Goal: Information Seeking & Learning: Learn about a topic

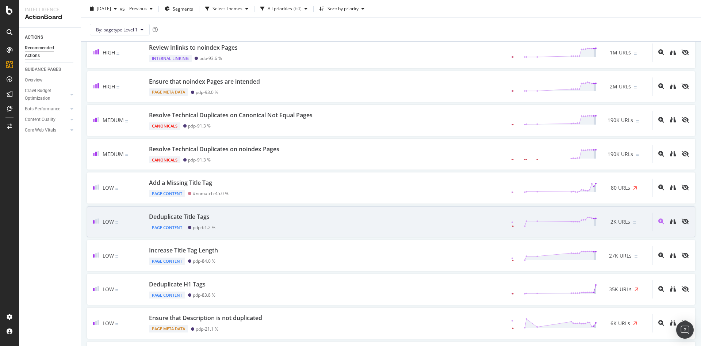
scroll to position [266, 0]
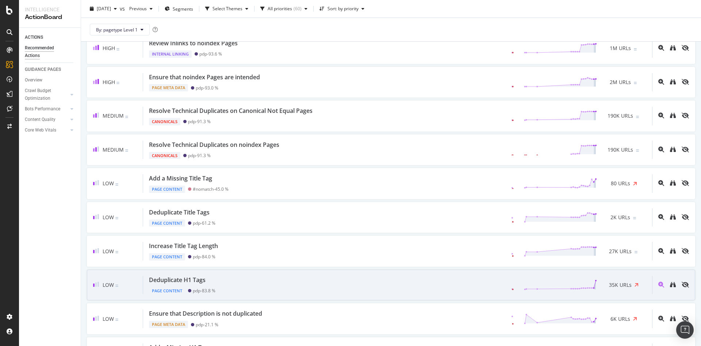
click at [253, 286] on div "Deduplicate H1 Tags Page Content pdp - 83.8 % 35K URLs" at bounding box center [397, 285] width 509 height 19
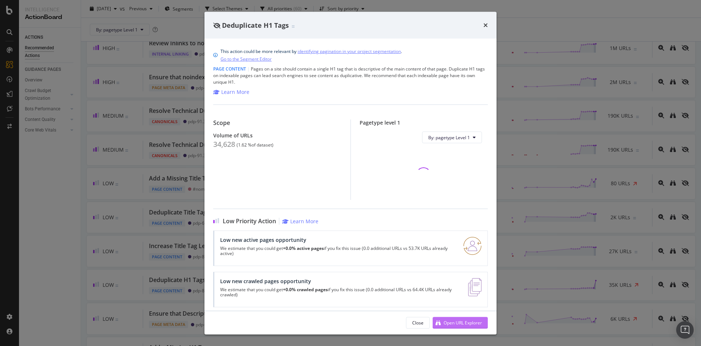
click at [464, 326] on div "Open URL Explorer" at bounding box center [457, 322] width 49 height 11
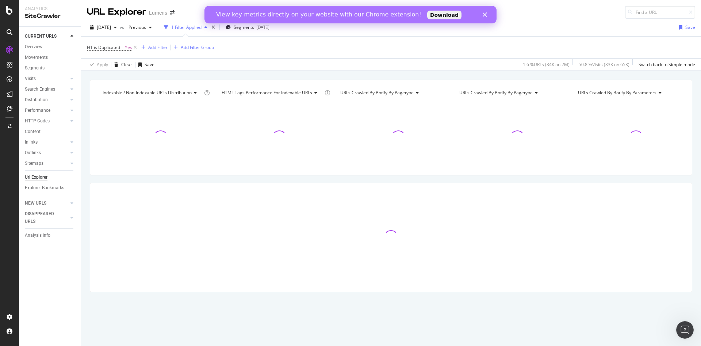
click at [484, 14] on polygon "Close" at bounding box center [485, 14] width 4 height 4
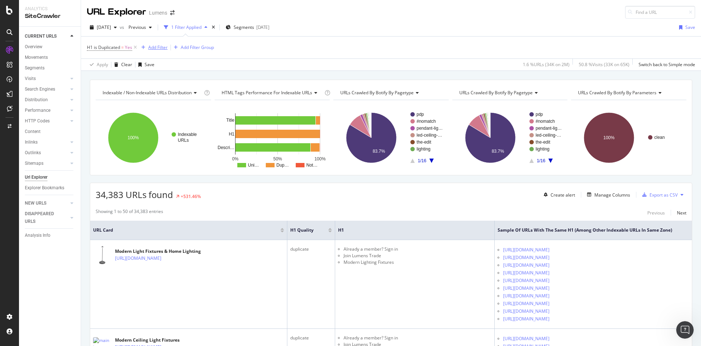
click at [151, 46] on div "Add Filter" at bounding box center [157, 47] width 19 height 6
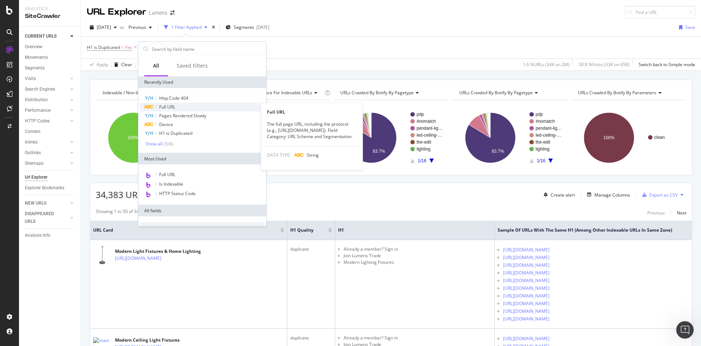
click at [180, 109] on div "Full URL" at bounding box center [202, 107] width 125 height 9
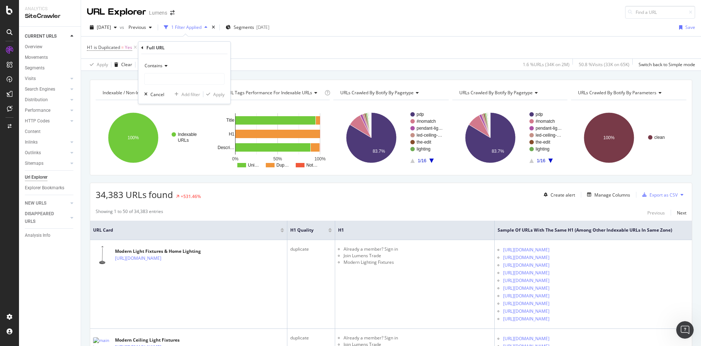
click at [162, 67] on icon at bounding box center [164, 66] width 5 height 4
click at [172, 144] on span "Doesn't contain" at bounding box center [164, 147] width 32 height 6
click at [164, 86] on div "Doesn't contain Cancel Add filter Apply" at bounding box center [184, 79] width 92 height 50
click at [162, 84] on input "text" at bounding box center [185, 79] width 80 height 12
type input "html"
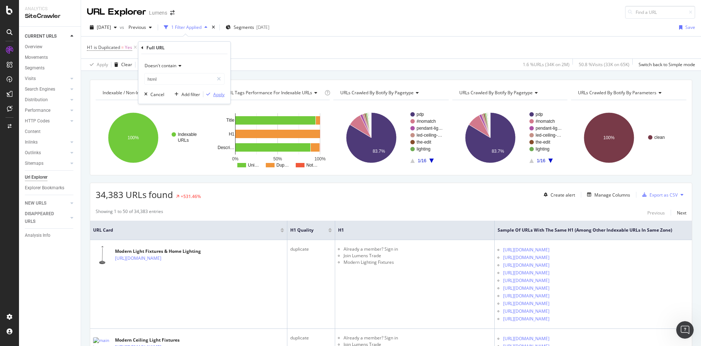
click at [218, 93] on div "Apply" at bounding box center [218, 94] width 11 height 6
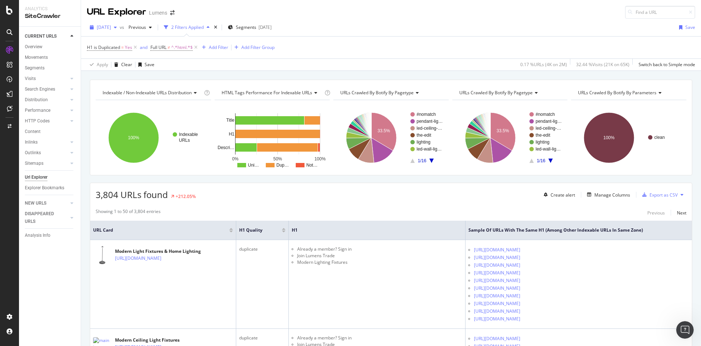
click at [111, 29] on span "[DATE]" at bounding box center [104, 27] width 14 height 6
click at [131, 69] on div "[DATE]" at bounding box center [116, 67] width 39 height 7
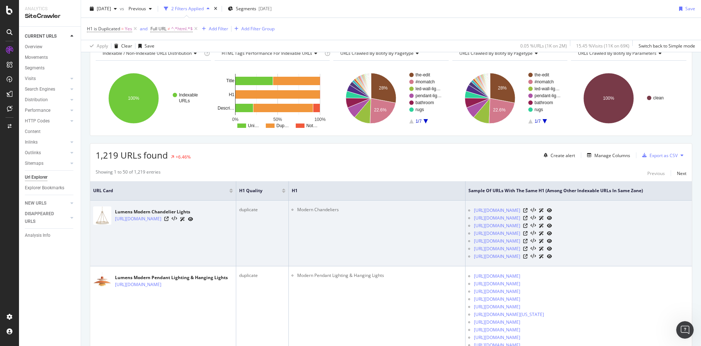
scroll to position [51, 0]
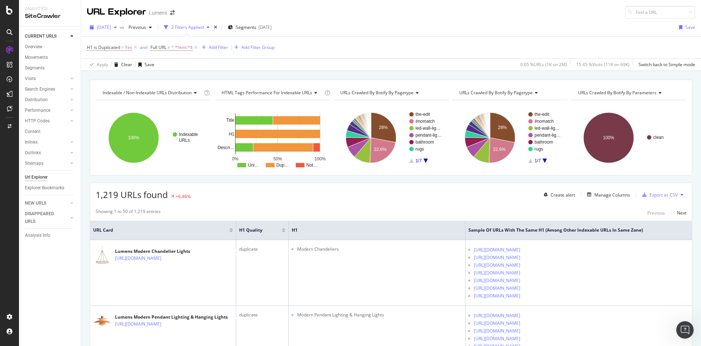
click at [111, 27] on span "[DATE]" at bounding box center [104, 27] width 14 height 6
click at [126, 55] on div "[DATE]" at bounding box center [116, 53] width 39 height 7
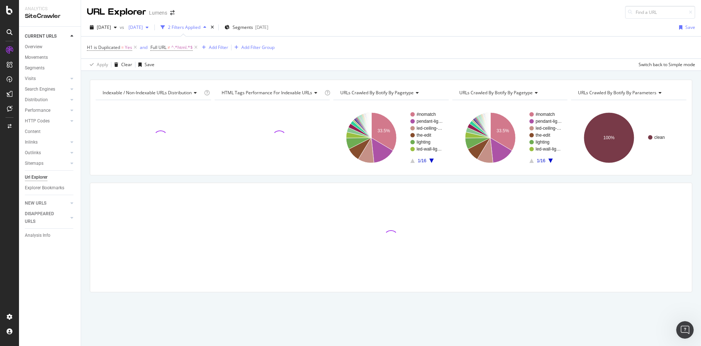
click at [143, 29] on span "[DATE]" at bounding box center [134, 27] width 17 height 6
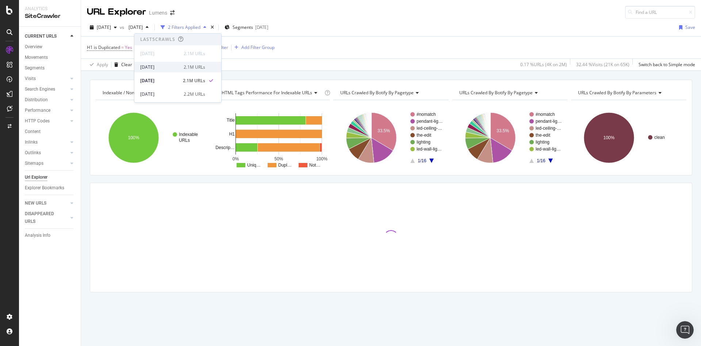
click at [165, 65] on div "[DATE]" at bounding box center [159, 67] width 39 height 7
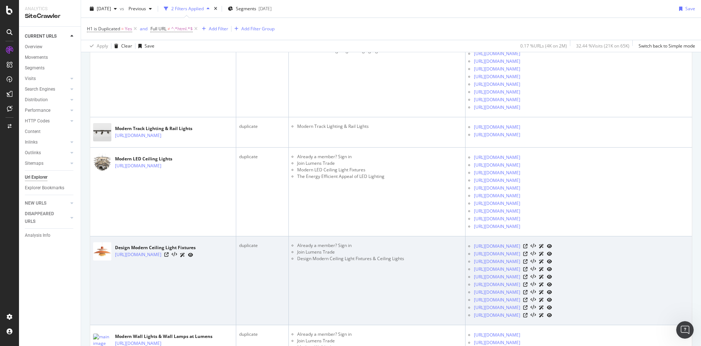
scroll to position [520, 0]
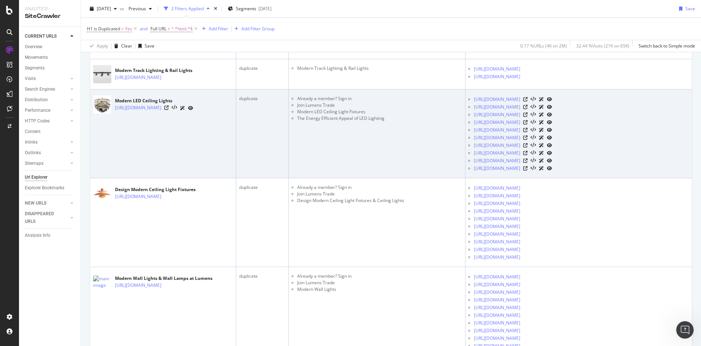
click at [193, 112] on div at bounding box center [178, 108] width 29 height 8
click at [169, 110] on icon at bounding box center [166, 108] width 4 height 4
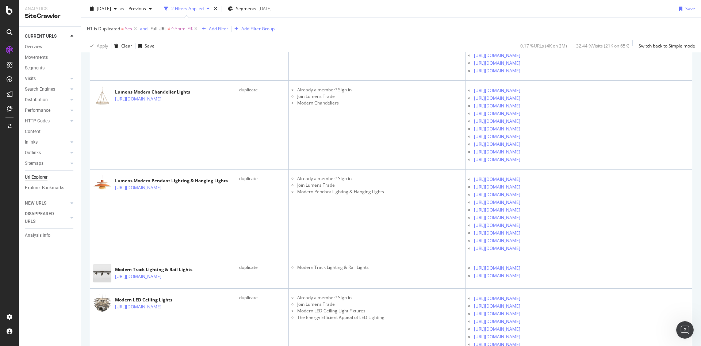
scroll to position [0, 0]
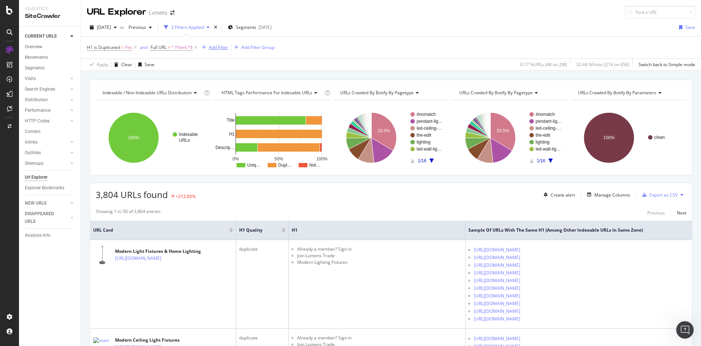
click at [213, 50] on div "Add Filter" at bounding box center [218, 47] width 19 height 6
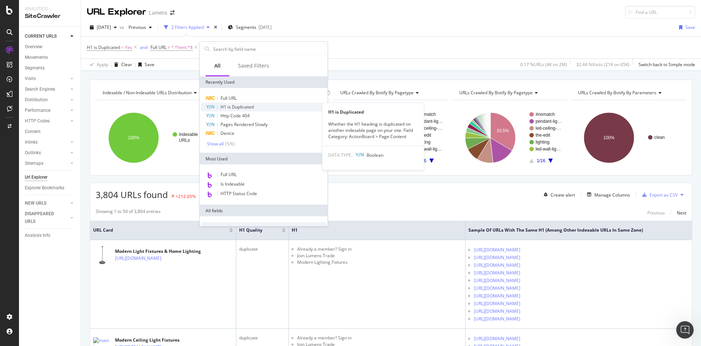
click at [236, 107] on span "H1 is Duplicated" at bounding box center [237, 107] width 33 height 6
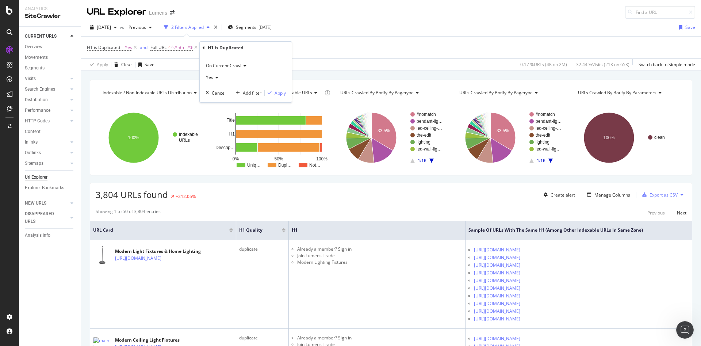
click at [215, 79] on icon at bounding box center [215, 77] width 5 height 4
click at [249, 74] on div "Yes" at bounding box center [246, 78] width 80 height 12
click at [251, 91] on div "Add filter" at bounding box center [252, 93] width 19 height 6
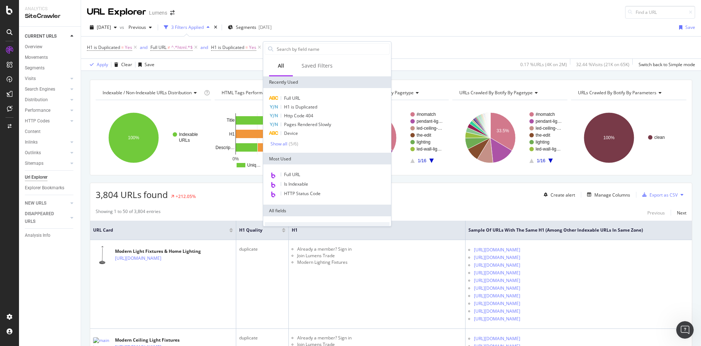
click at [485, 28] on div "[DATE] vs Previous 3 Filters Applied Segments [DATE] Save" at bounding box center [391, 29] width 620 height 15
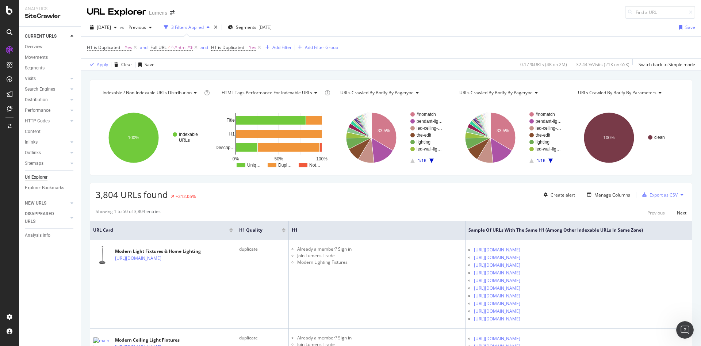
click at [178, 183] on div "3,804 URLs found +212.05% Create alert Manage Columns Export as CSV" at bounding box center [391, 192] width 602 height 18
